Goal: Task Accomplishment & Management: Use online tool/utility

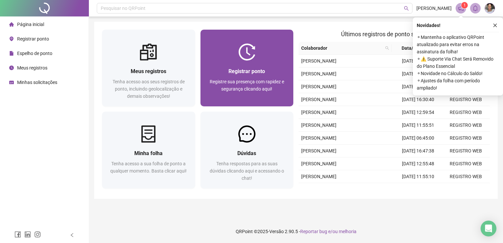
click at [254, 65] on div "Registrar ponto Registre sua presença com rapidez e segurança clicando aqui!" at bounding box center [247, 84] width 93 height 46
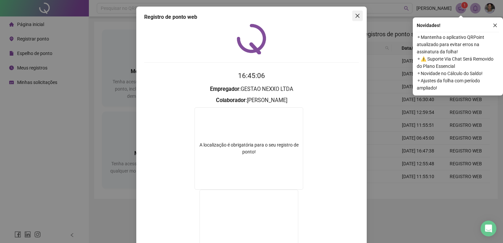
click at [357, 15] on icon "close" at bounding box center [357, 15] width 5 height 5
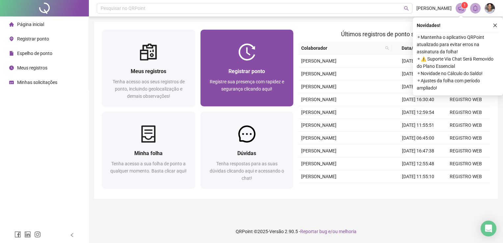
click at [242, 77] on div "Registrar ponto Registre sua presença com rapidez e segurança clicando aqui!" at bounding box center [247, 83] width 77 height 33
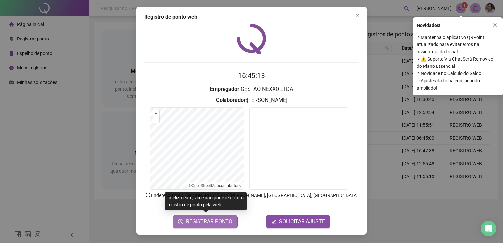
click at [216, 224] on span "REGISTRAR PONTO" at bounding box center [209, 222] width 46 height 8
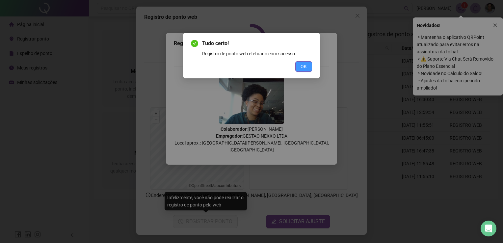
click at [305, 69] on span "OK" at bounding box center [304, 66] width 6 height 7
